Goal: Information Seeking & Learning: Learn about a topic

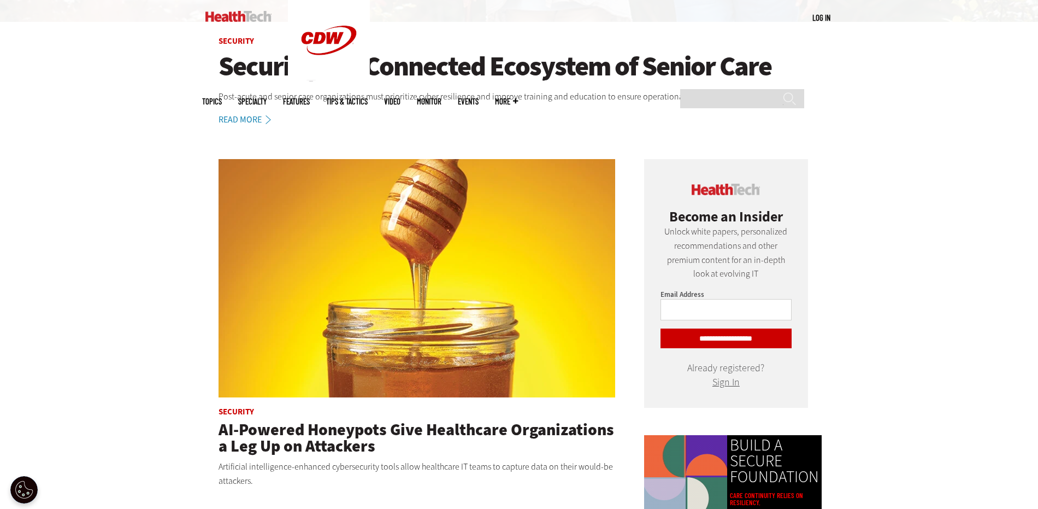
scroll to position [710, 0]
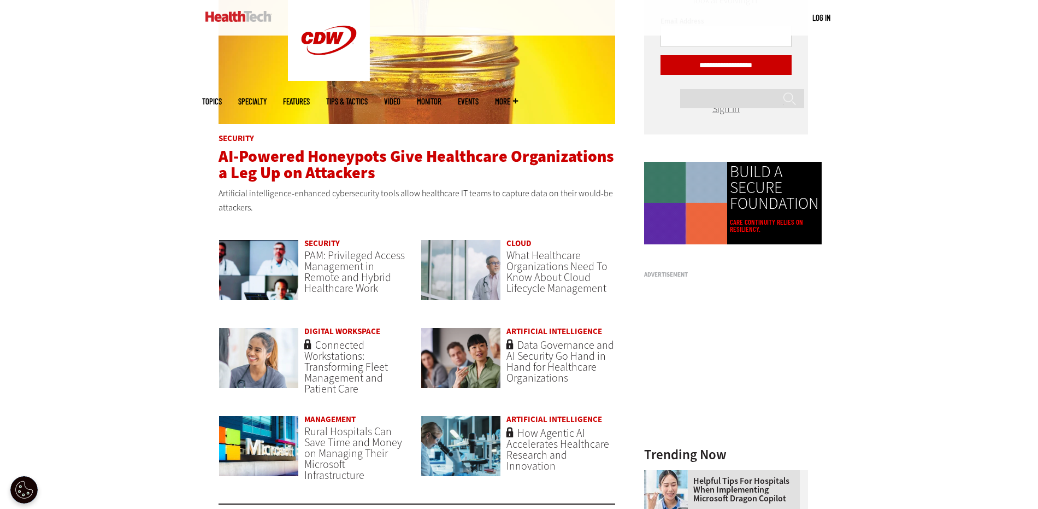
click at [337, 163] on span "AI-Powered Honeypots Give Healthcare Organizations a Leg Up on Attackers" at bounding box center [417, 164] width 396 height 38
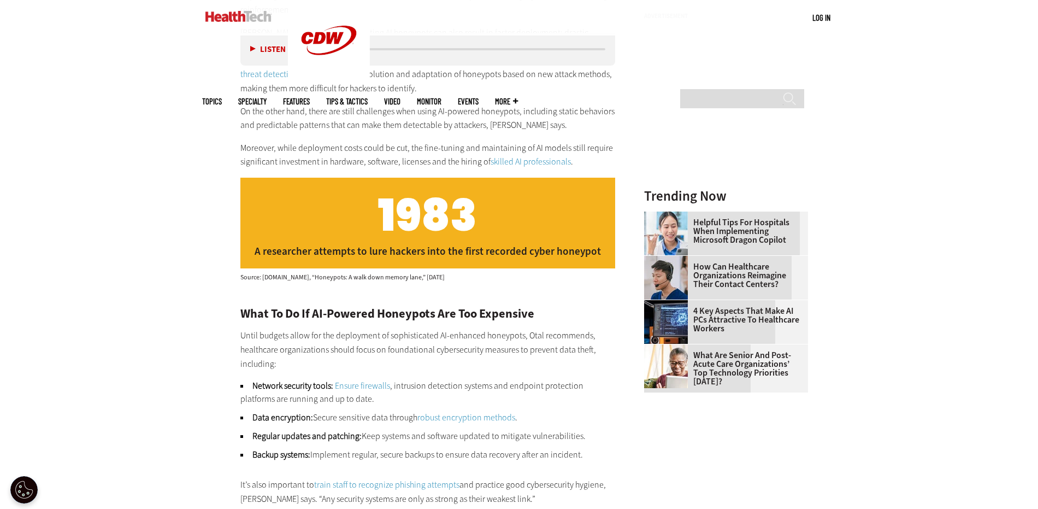
scroll to position [1530, 0]
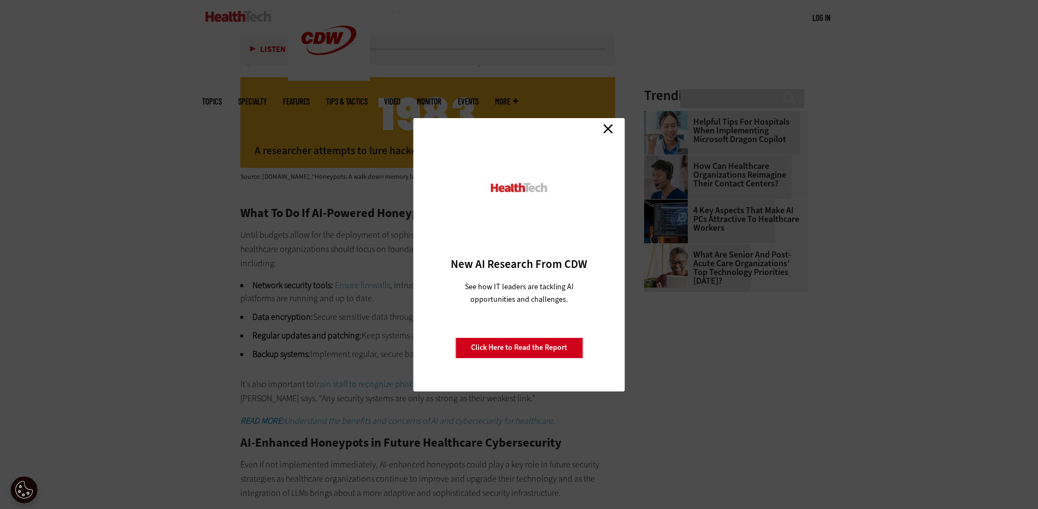
click at [613, 127] on link "Close" at bounding box center [608, 129] width 16 height 16
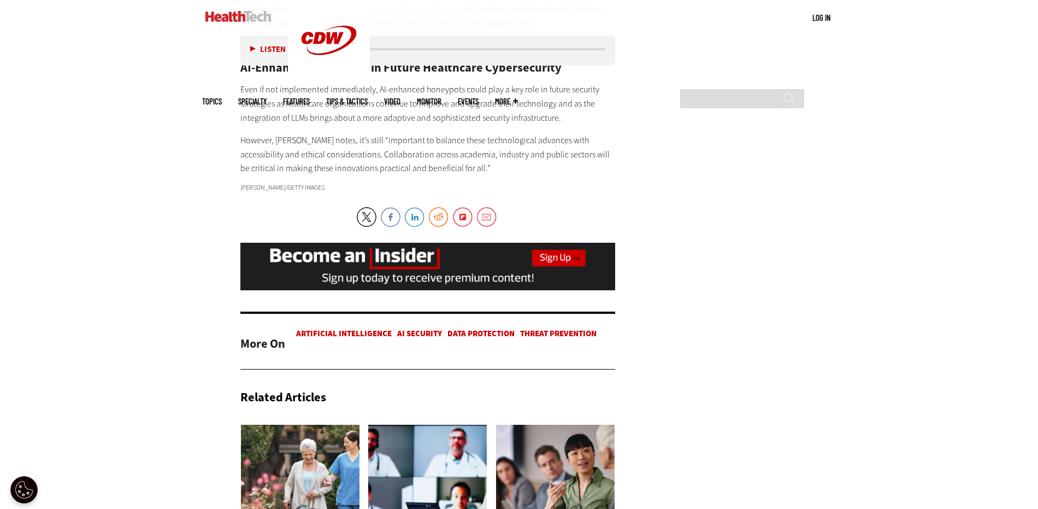
scroll to position [1803, 0]
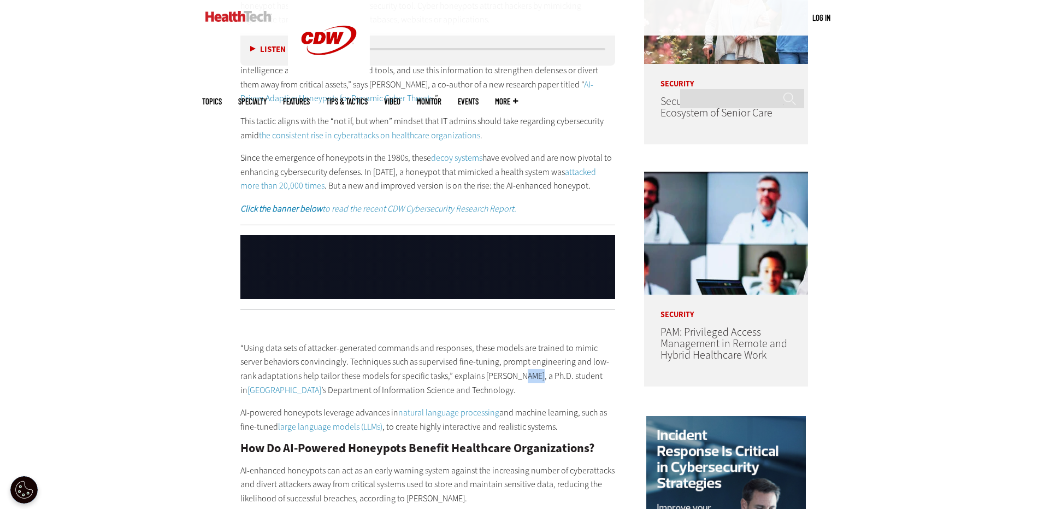
scroll to position [786, 0]
